Goal: Complete application form

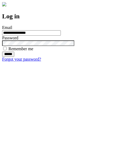
type input "**********"
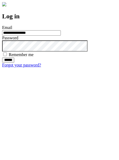
click at [14, 63] on input "******" at bounding box center [8, 59] width 12 height 5
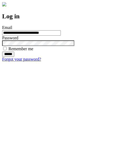
type input "**********"
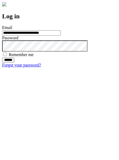
click at [14, 63] on input "******" at bounding box center [8, 59] width 12 height 5
